Goal: Information Seeking & Learning: Learn about a topic

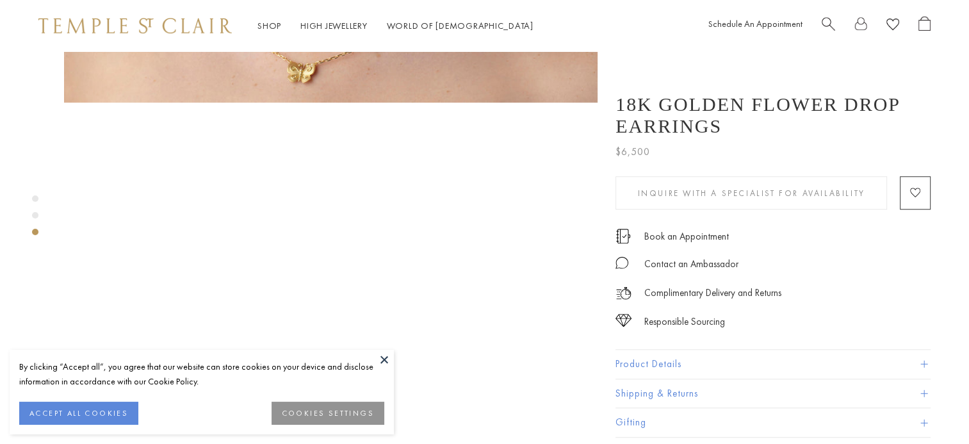
scroll to position [1089, 0]
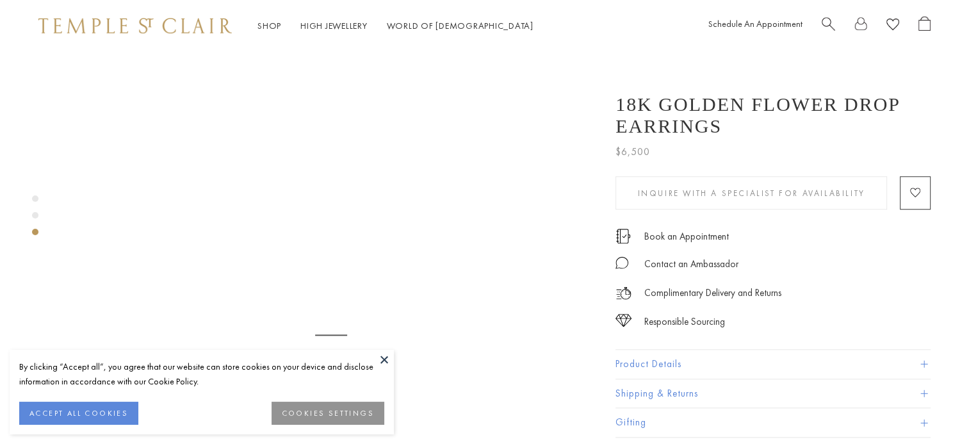
click at [83, 421] on button "ACCEPT ALL COOKIES" at bounding box center [78, 413] width 119 height 23
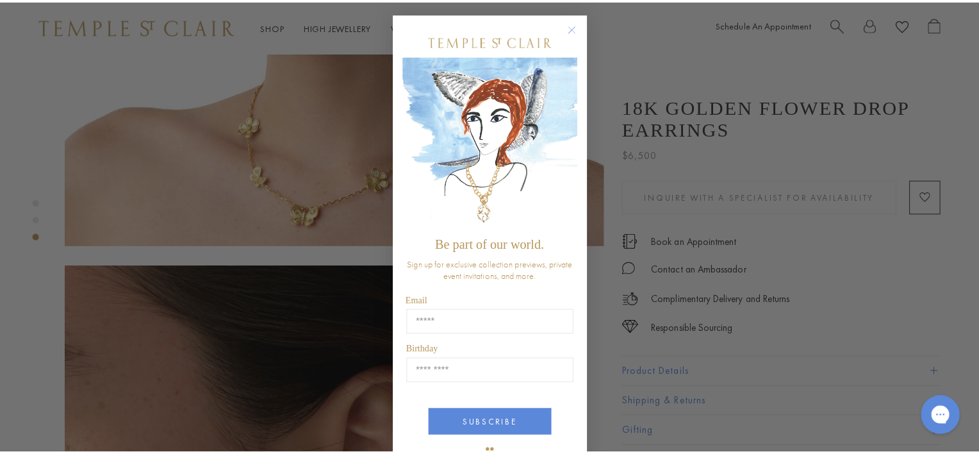
scroll to position [906, 0]
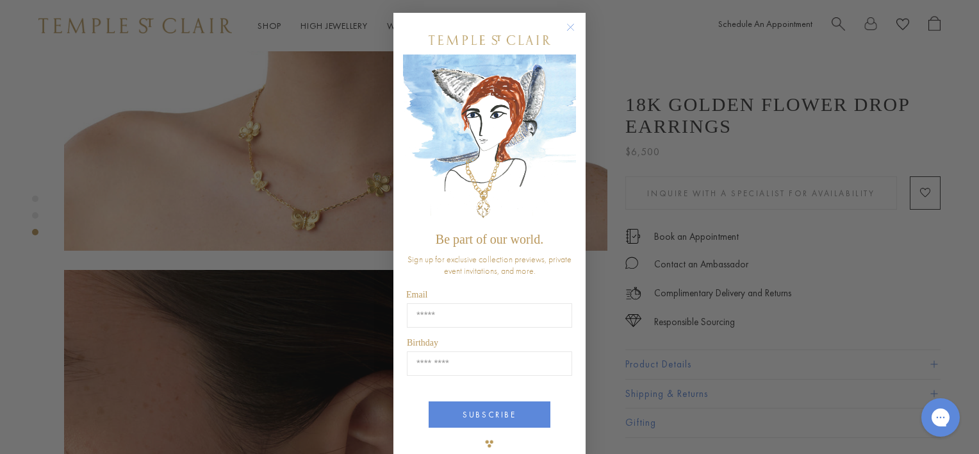
click at [565, 26] on circle "Close dialog" at bounding box center [570, 27] width 15 height 15
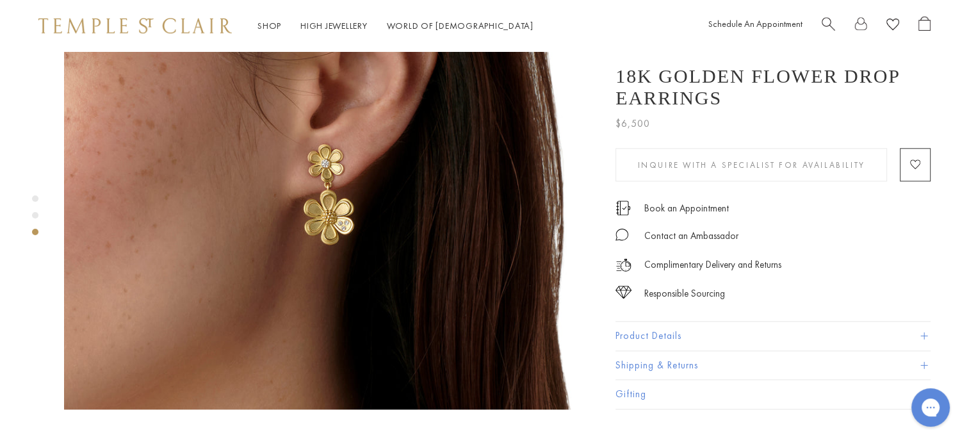
scroll to position [1666, 0]
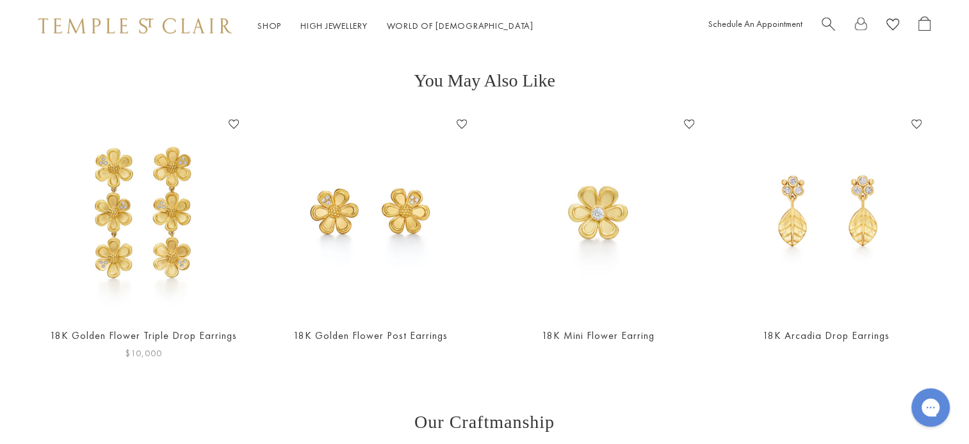
click at [158, 205] on img at bounding box center [143, 214] width 202 height 202
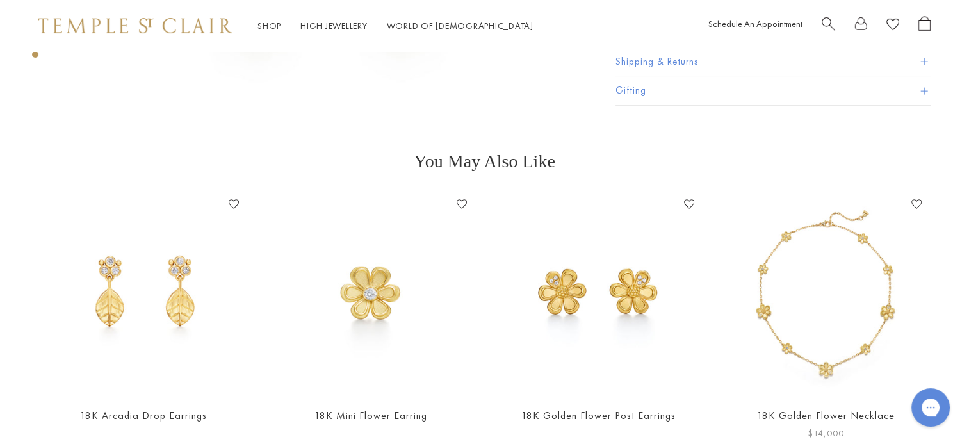
scroll to position [448, 0]
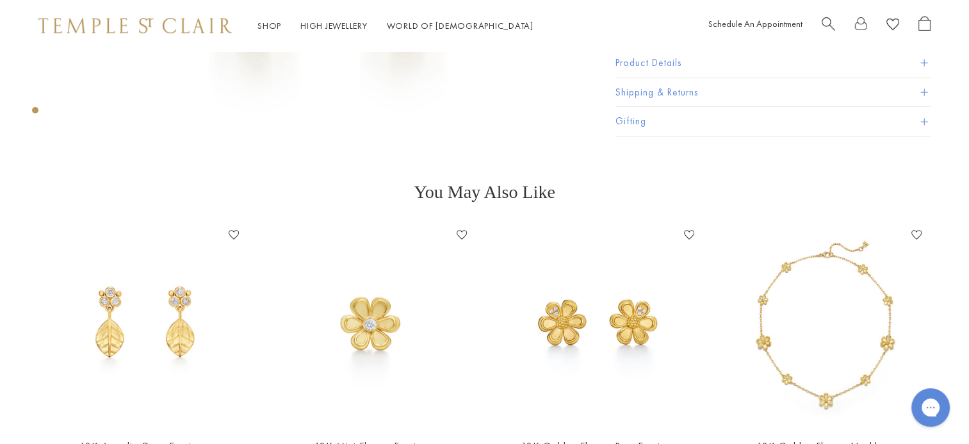
click at [696, 69] on button "Product Details" at bounding box center [773, 63] width 315 height 29
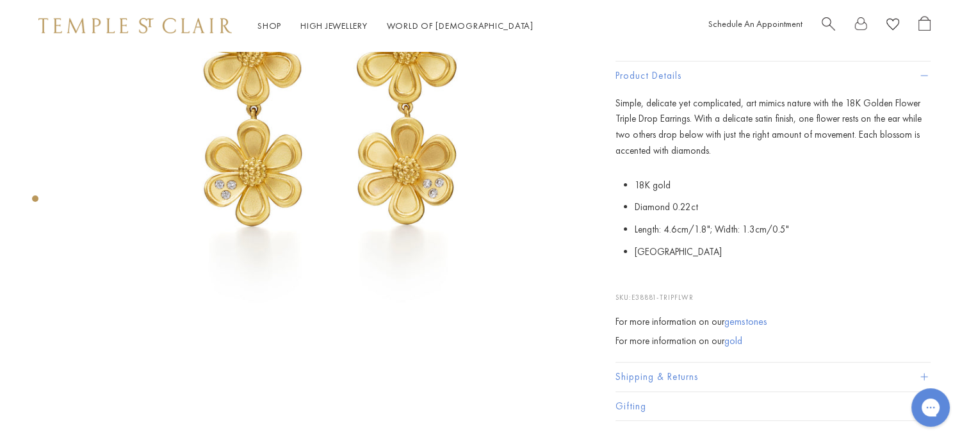
scroll to position [256, 0]
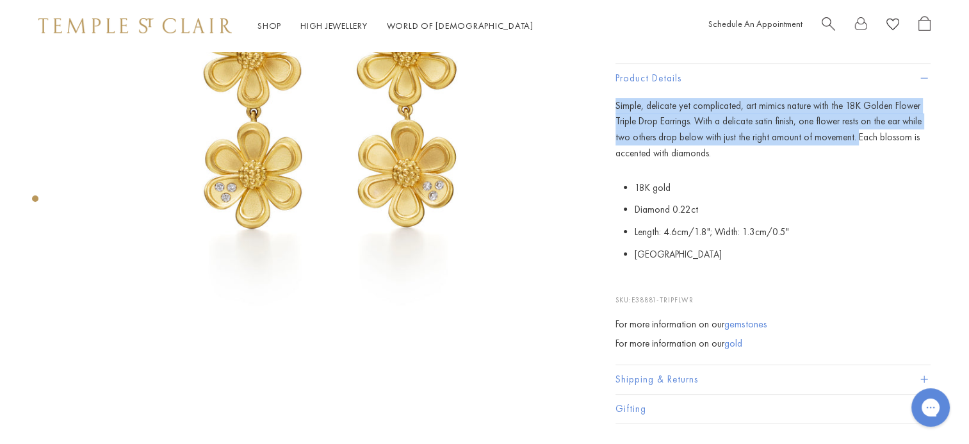
drag, startPoint x: 616, startPoint y: 105, endPoint x: 849, endPoint y: 136, distance: 235.2
click at [849, 136] on span "Simple, delicate yet complicated, art mimics nature with the 18K Golden Flower …" at bounding box center [769, 129] width 306 height 60
copy span "Simple, delicate yet complicated, art mimics nature with the 18K Golden Flower …"
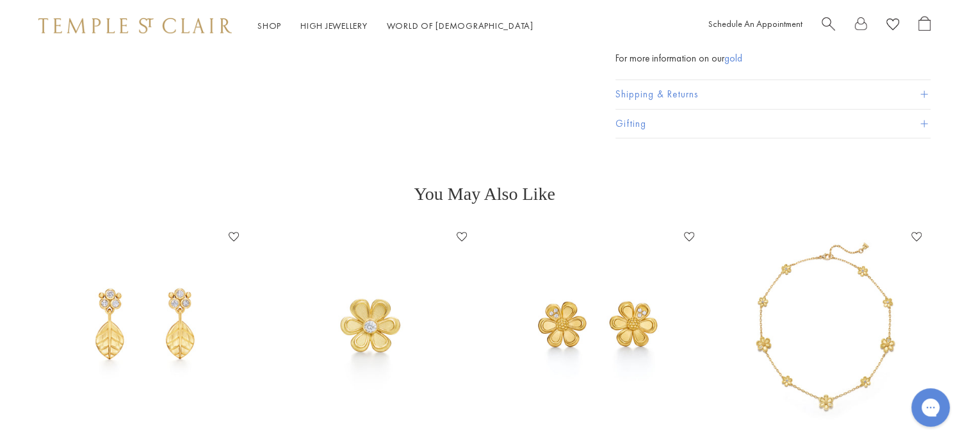
scroll to position [705, 0]
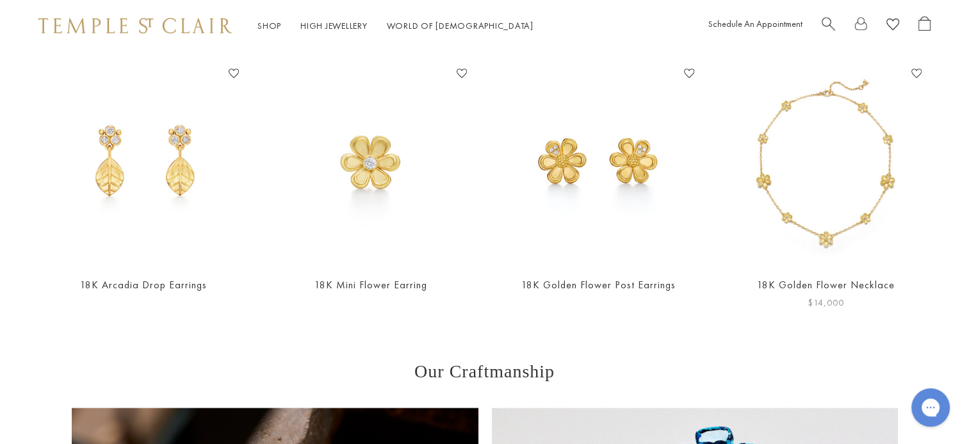
click at [840, 189] on img at bounding box center [826, 164] width 202 height 202
